Goal: Information Seeking & Learning: Learn about a topic

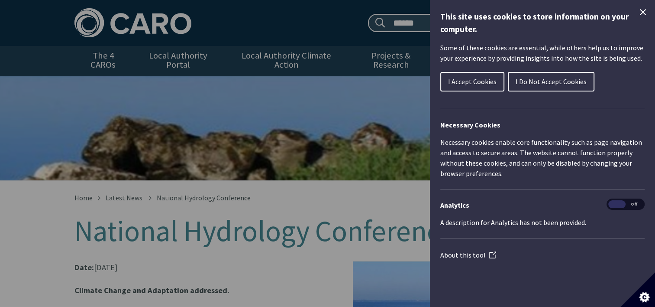
click at [129, 191] on div "Cookie preferences" at bounding box center [327, 153] width 655 height 307
click at [531, 79] on span "I Do Not Accept Cookies" at bounding box center [551, 81] width 71 height 9
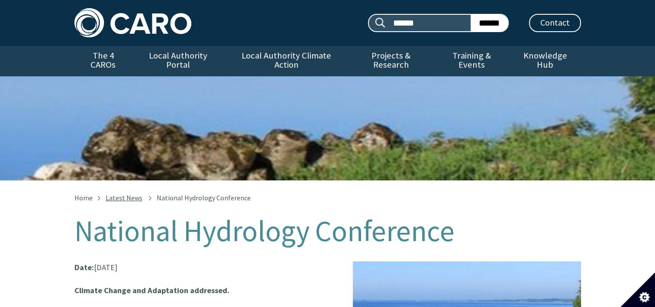
click at [126, 193] on link "Latest News" at bounding box center [124, 197] width 37 height 9
